Goal: Obtain resource: Obtain resource

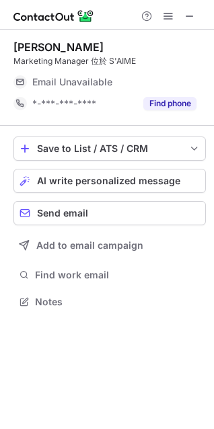
scroll to position [293, 214]
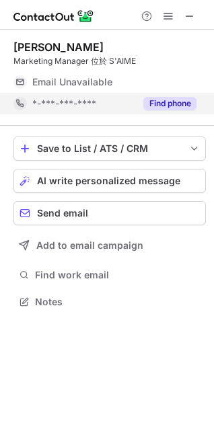
click at [180, 106] on button "Find phone" at bounding box center [169, 103] width 53 height 13
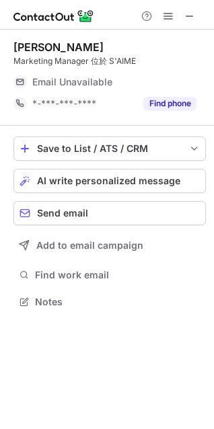
drag, startPoint x: 189, startPoint y: 15, endPoint x: 14, endPoint y: 35, distance: 176.1
click at [189, 15] on span at bounding box center [189, 16] width 11 height 11
